Goal: Find specific page/section: Find specific page/section

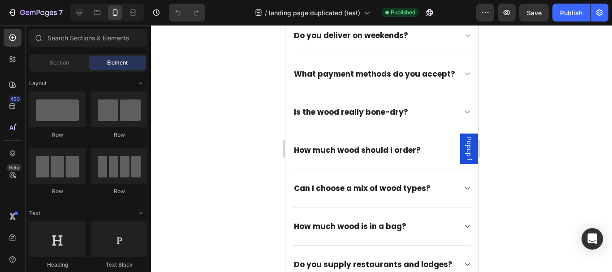
scroll to position [5369, 0]
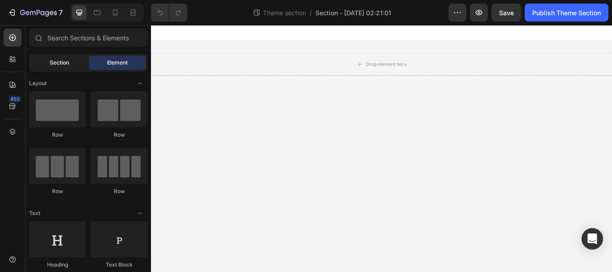
click at [69, 57] on div "Section" at bounding box center [59, 63] width 56 height 14
